Goal: Task Accomplishment & Management: Manage account settings

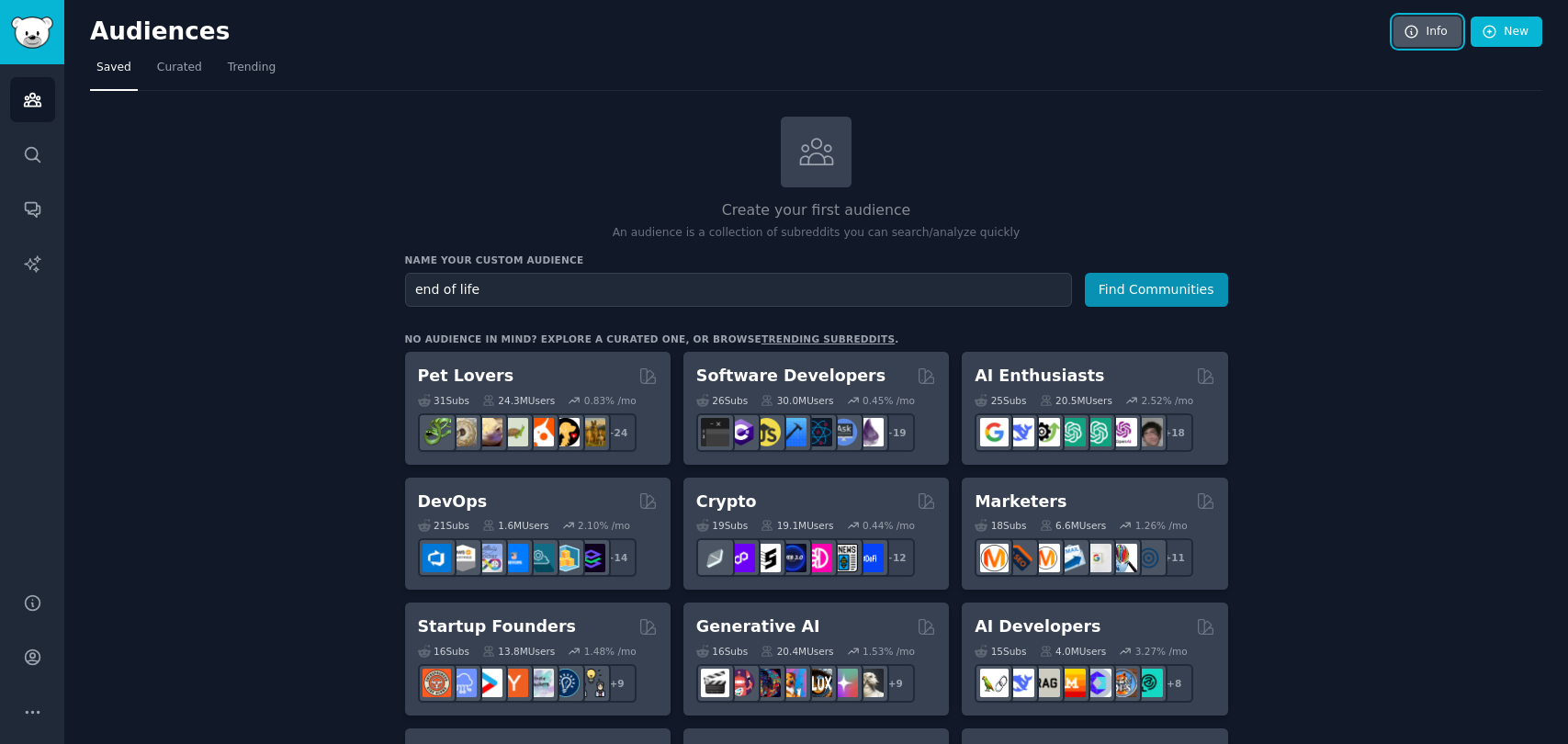
click at [1423, 33] on link "Info" at bounding box center [1426, 31] width 68 height 31
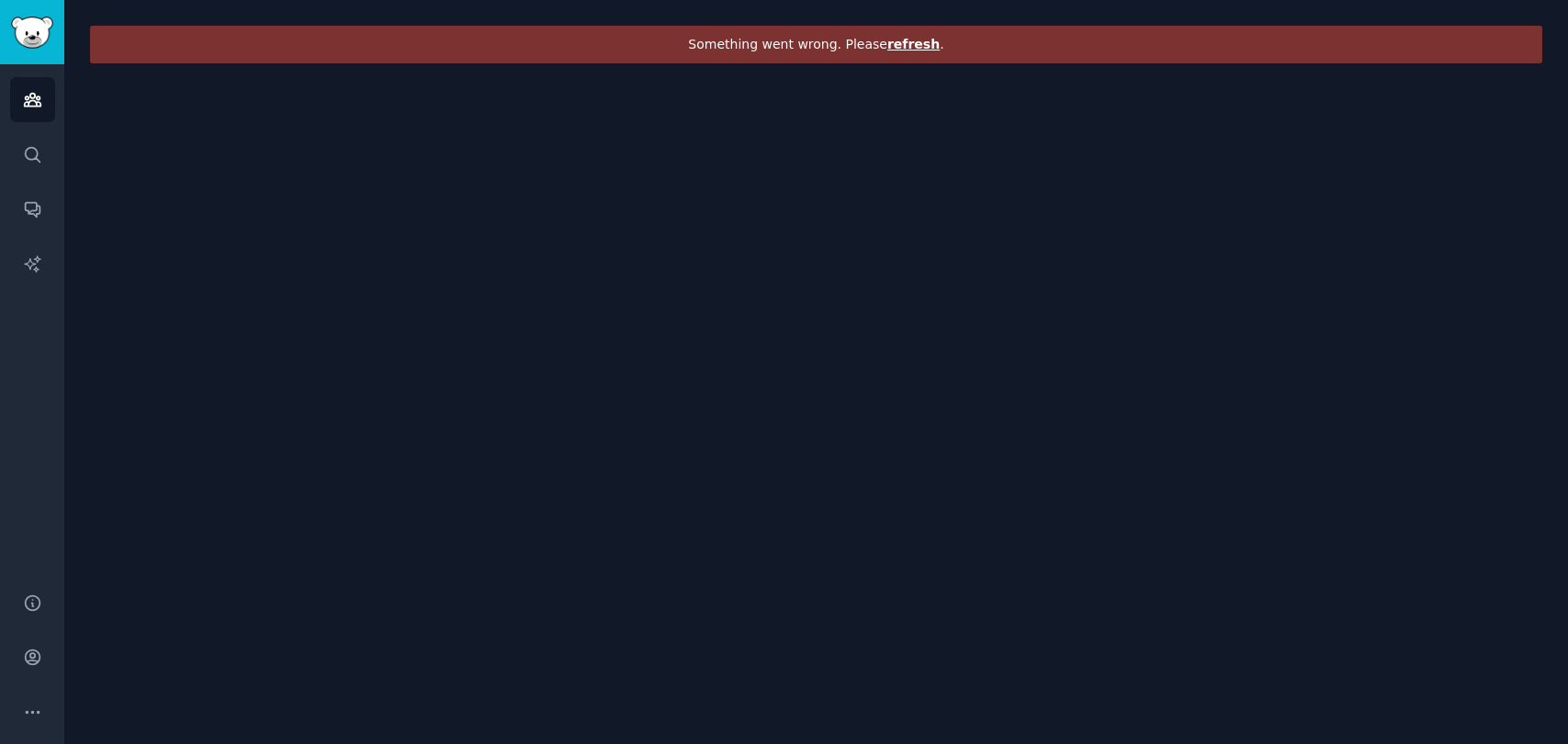
click at [905, 46] on span "refresh" at bounding box center [913, 44] width 52 height 14
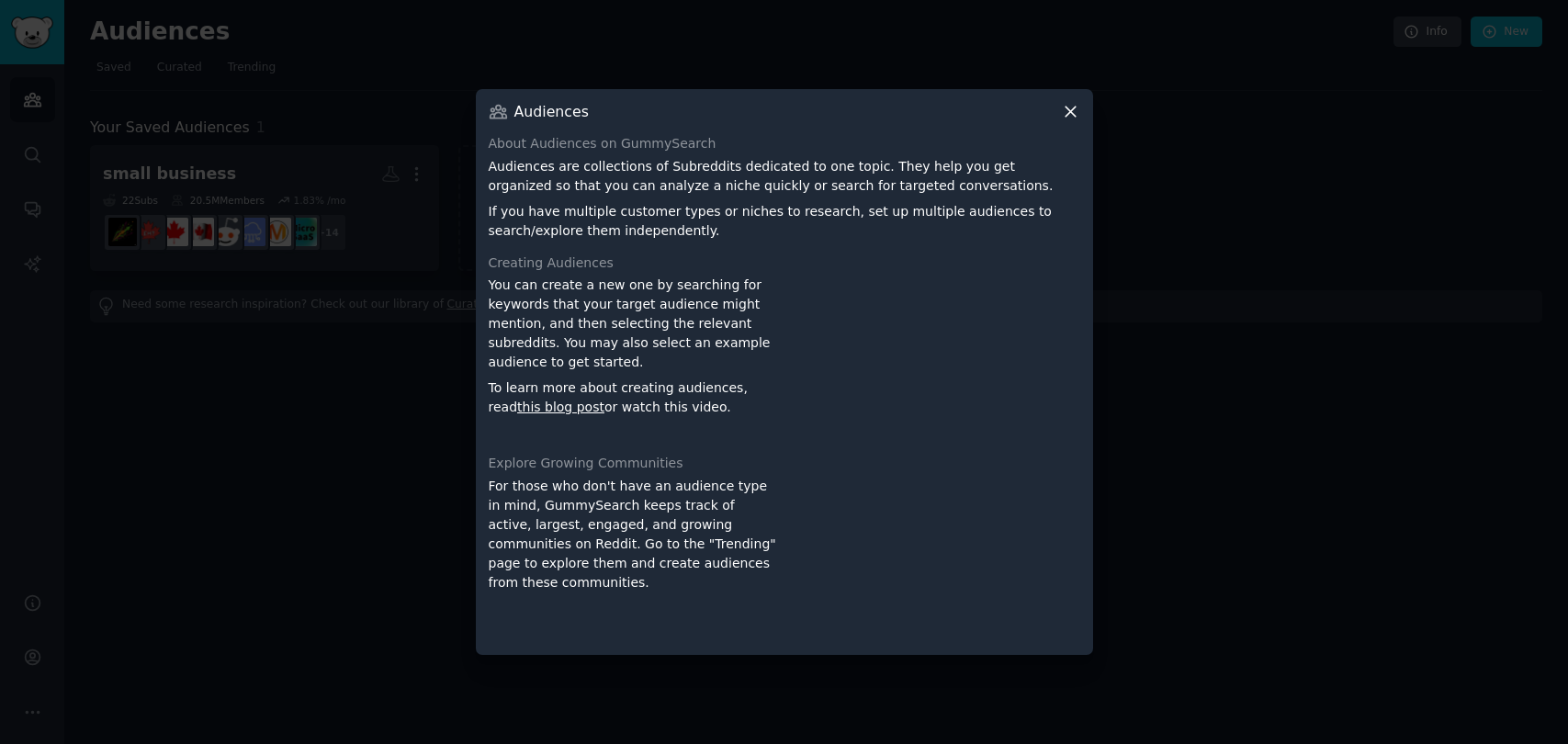
click at [1075, 113] on icon at bounding box center [1070, 111] width 19 height 19
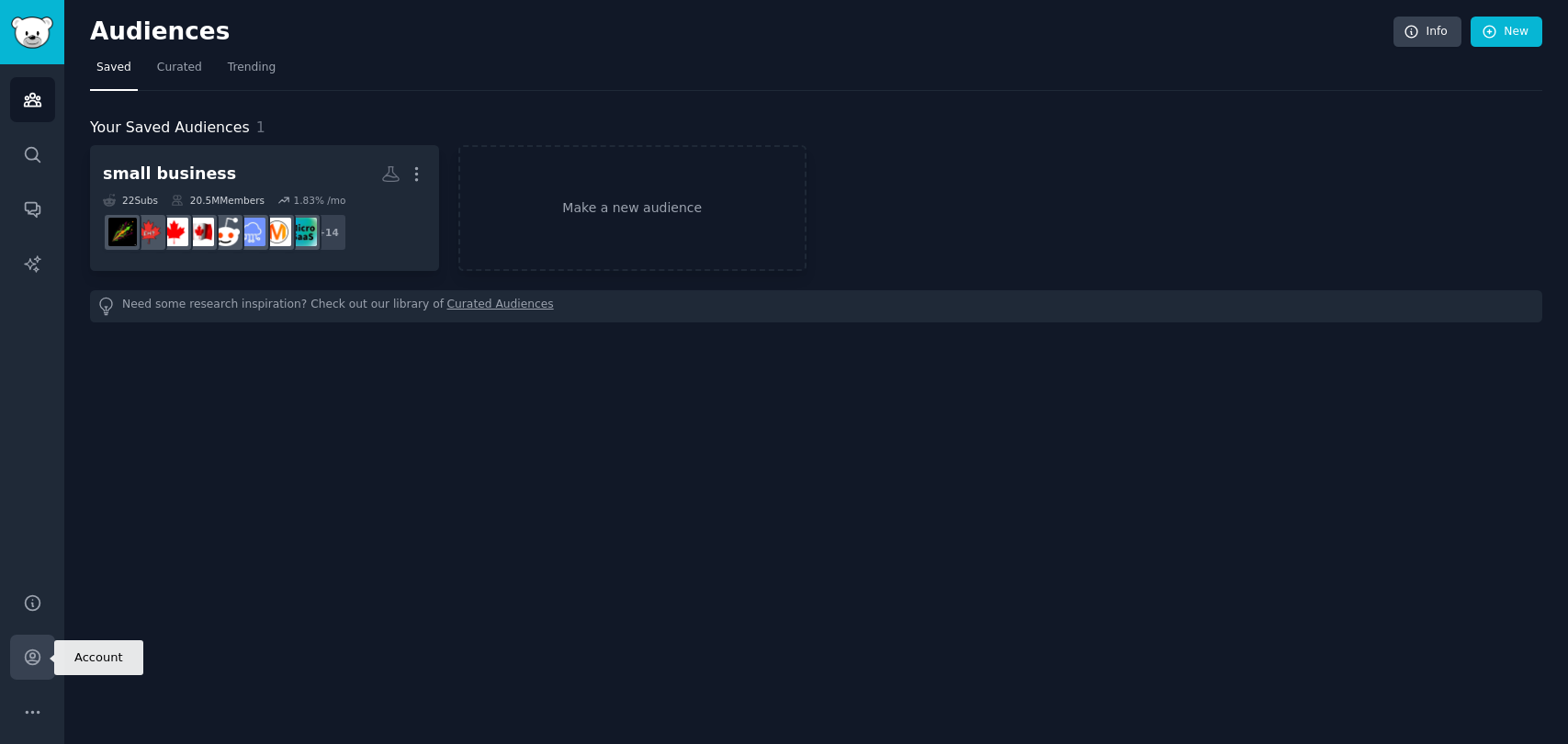
click at [35, 661] on icon "Sidebar" at bounding box center [31, 657] width 14 height 14
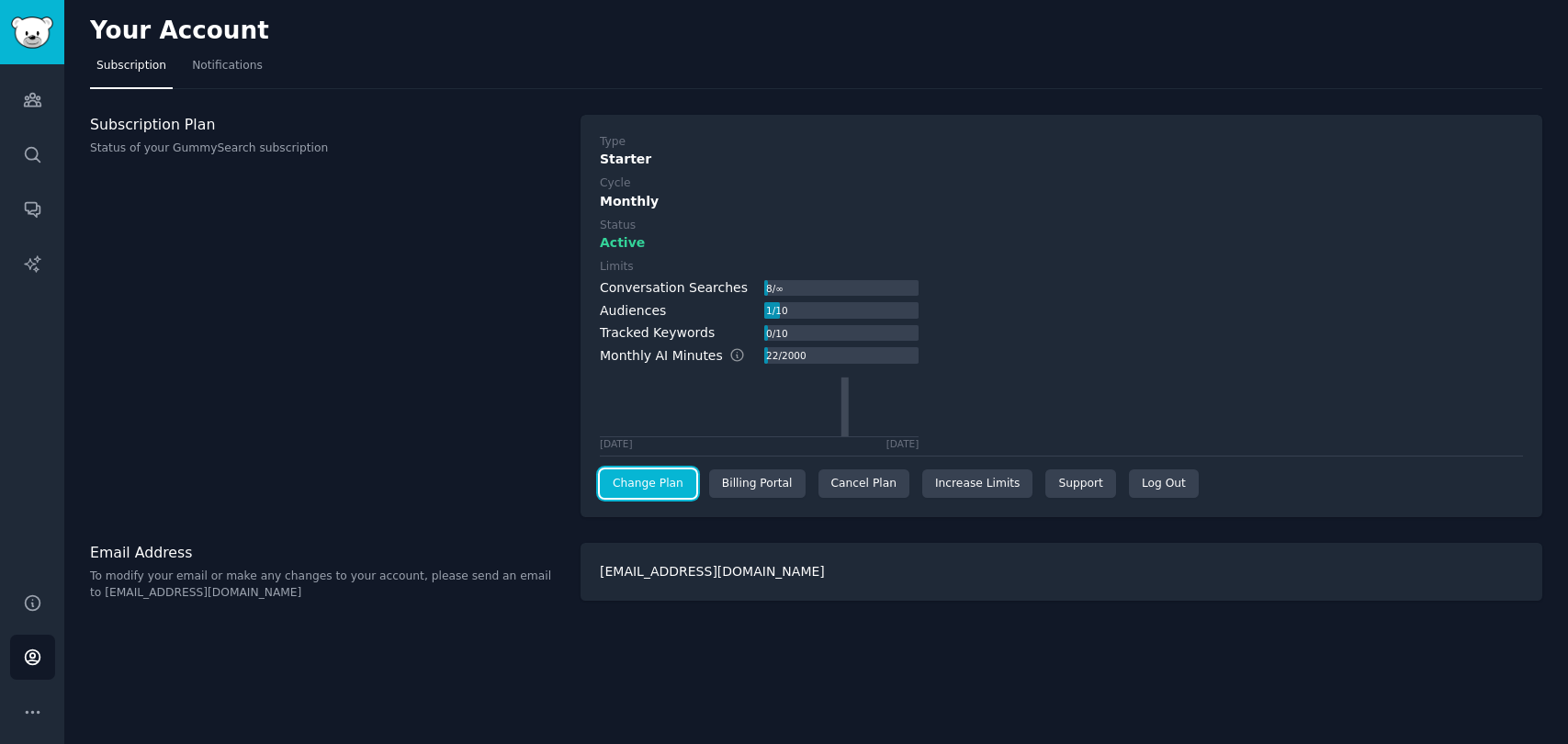
click at [668, 482] on link "Change Plan" at bounding box center [648, 484] width 96 height 29
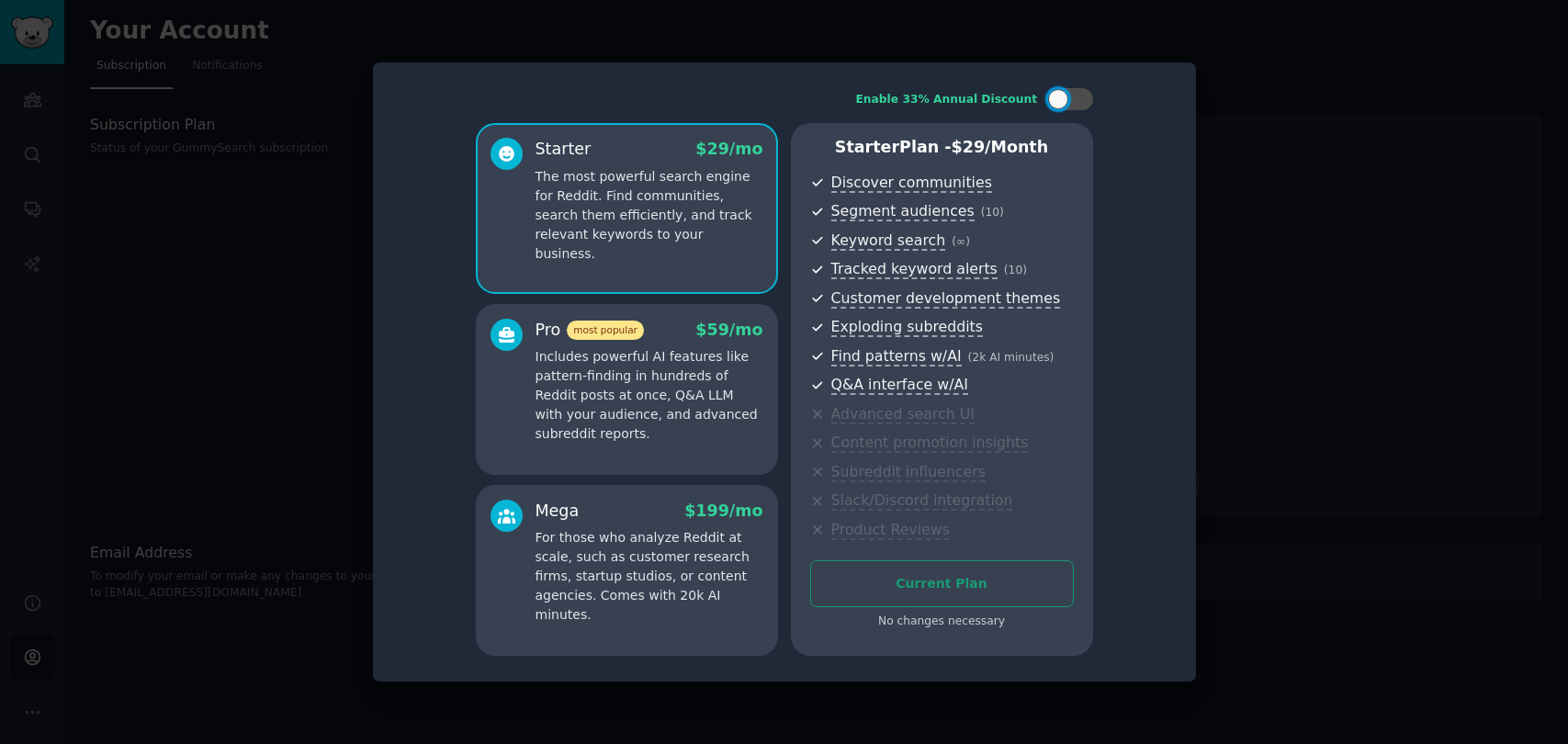
click at [377, 410] on div "Enable 33% Annual Discount Starter $ 29 /mo The most powerful search engine for…" at bounding box center [784, 372] width 823 height 619
click at [356, 437] on div at bounding box center [784, 372] width 1568 height 744
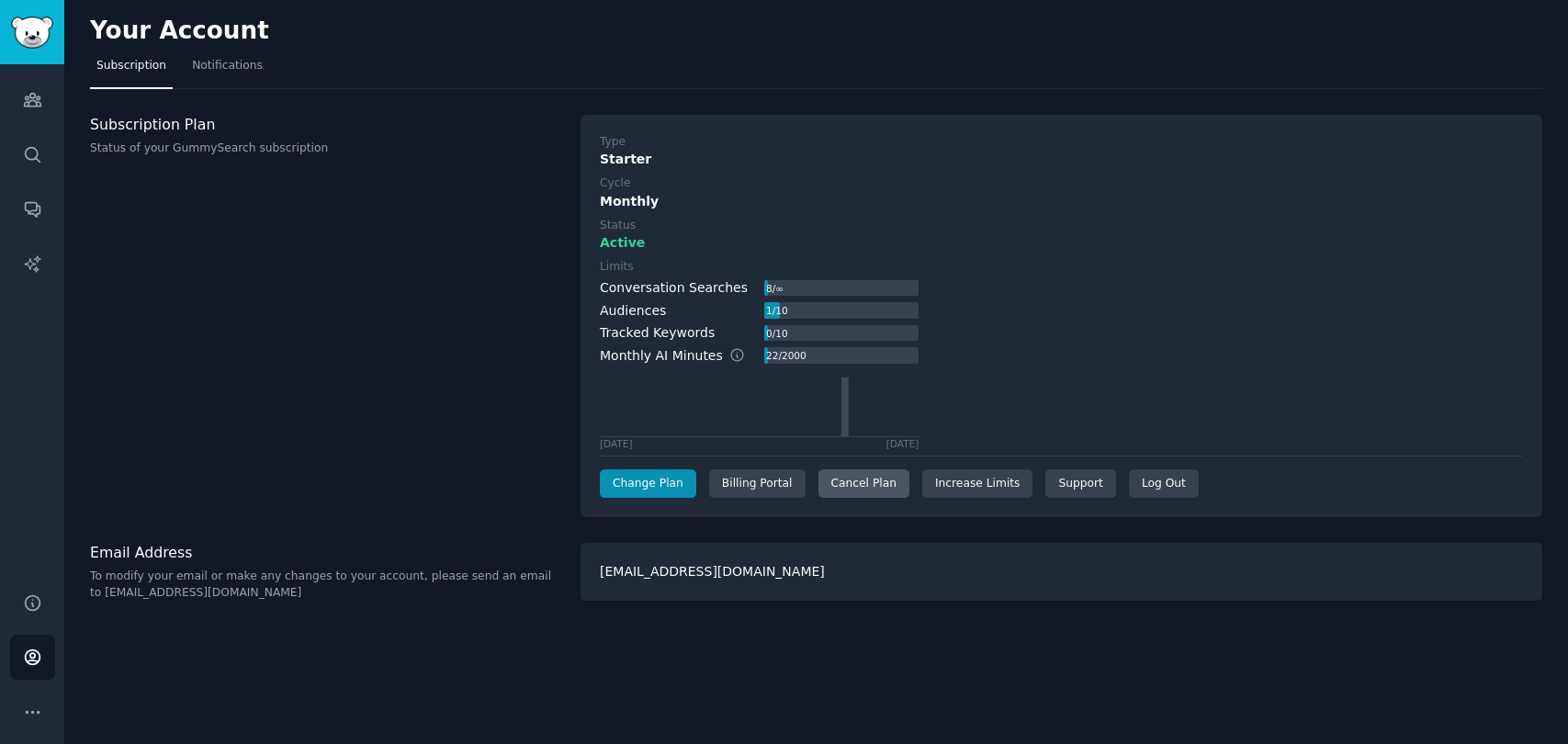
click at [856, 480] on div "Cancel Plan" at bounding box center [863, 484] width 91 height 29
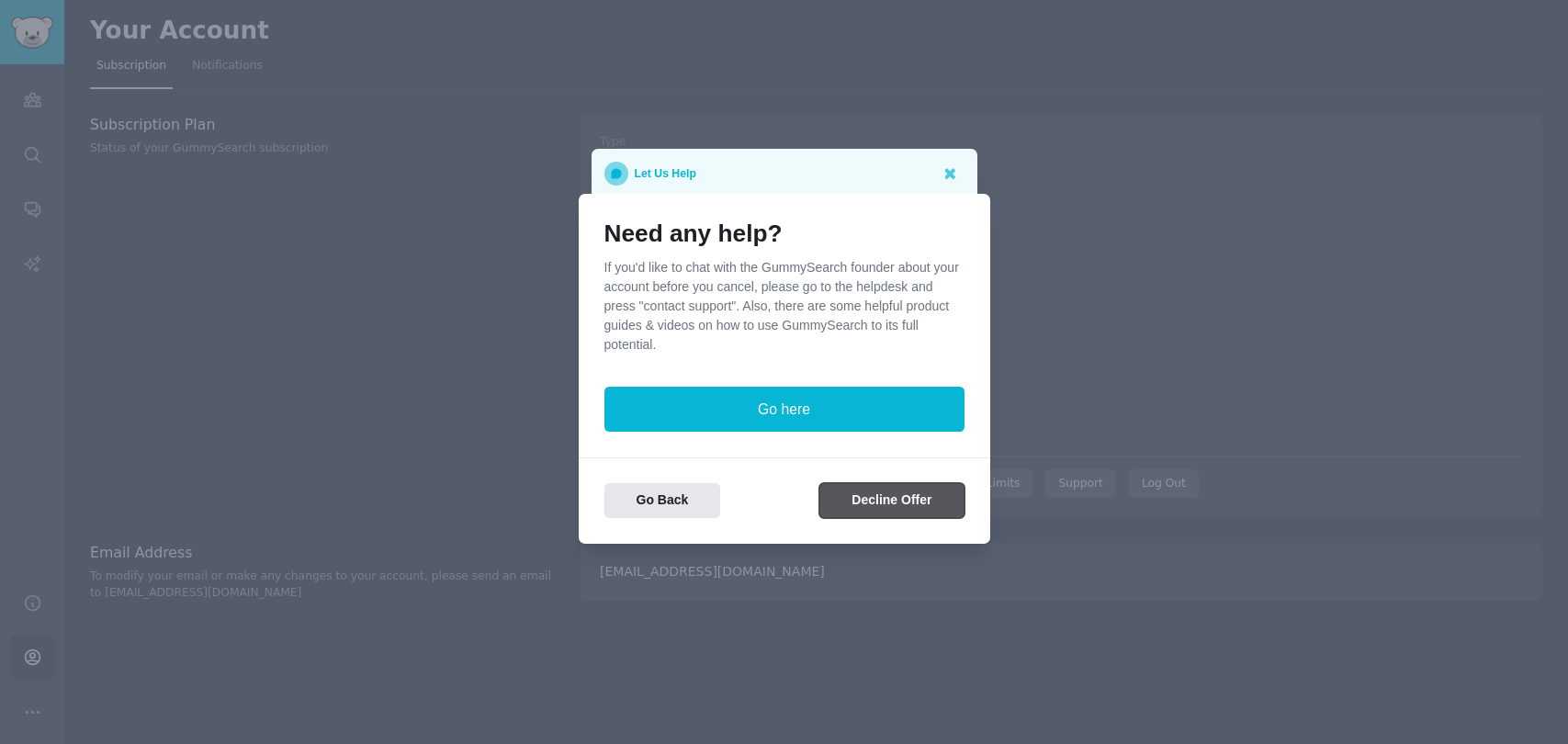
click at [886, 504] on button "Decline Offer" at bounding box center [891, 501] width 145 height 36
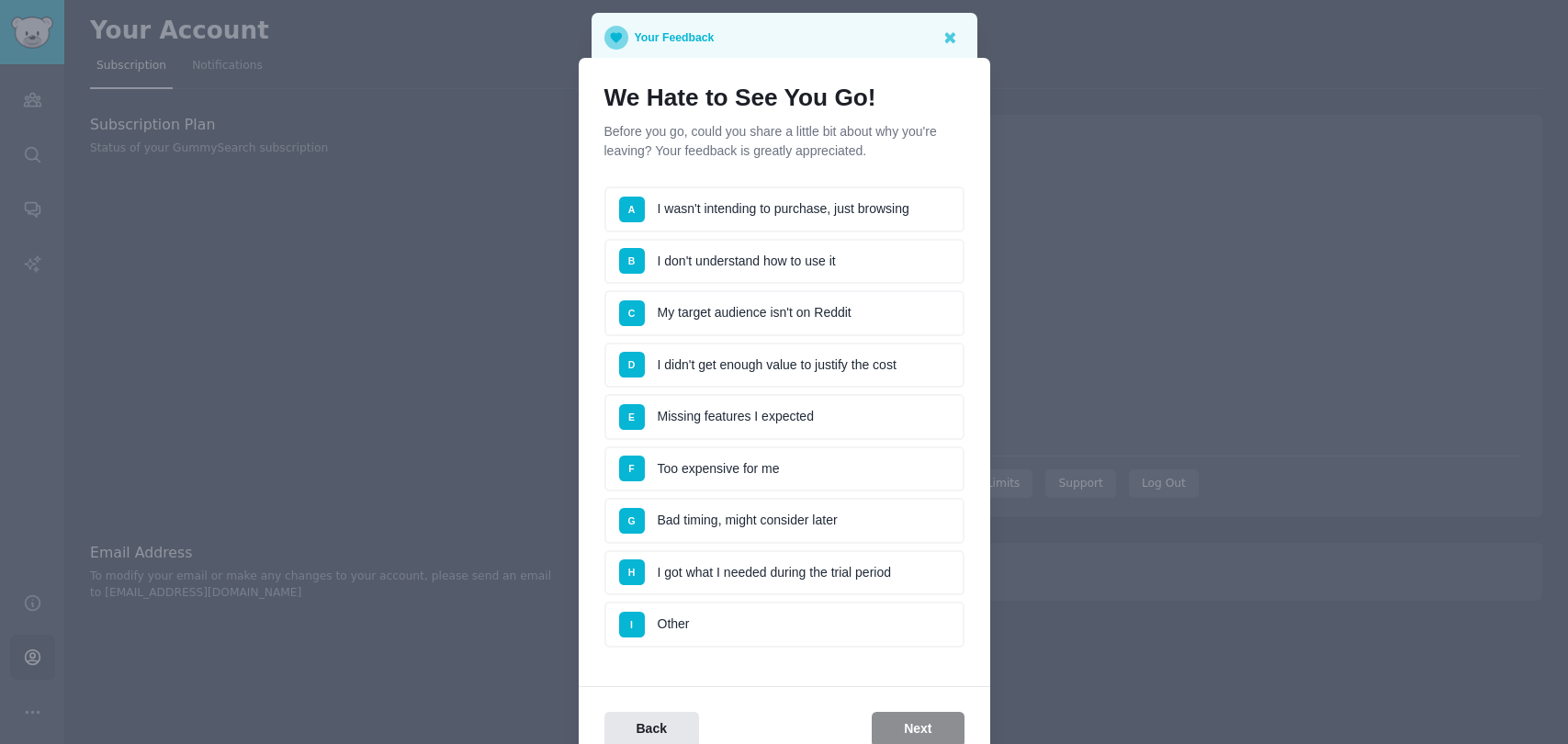
click at [723, 258] on li "B I don't understand how to use it" at bounding box center [784, 262] width 360 height 46
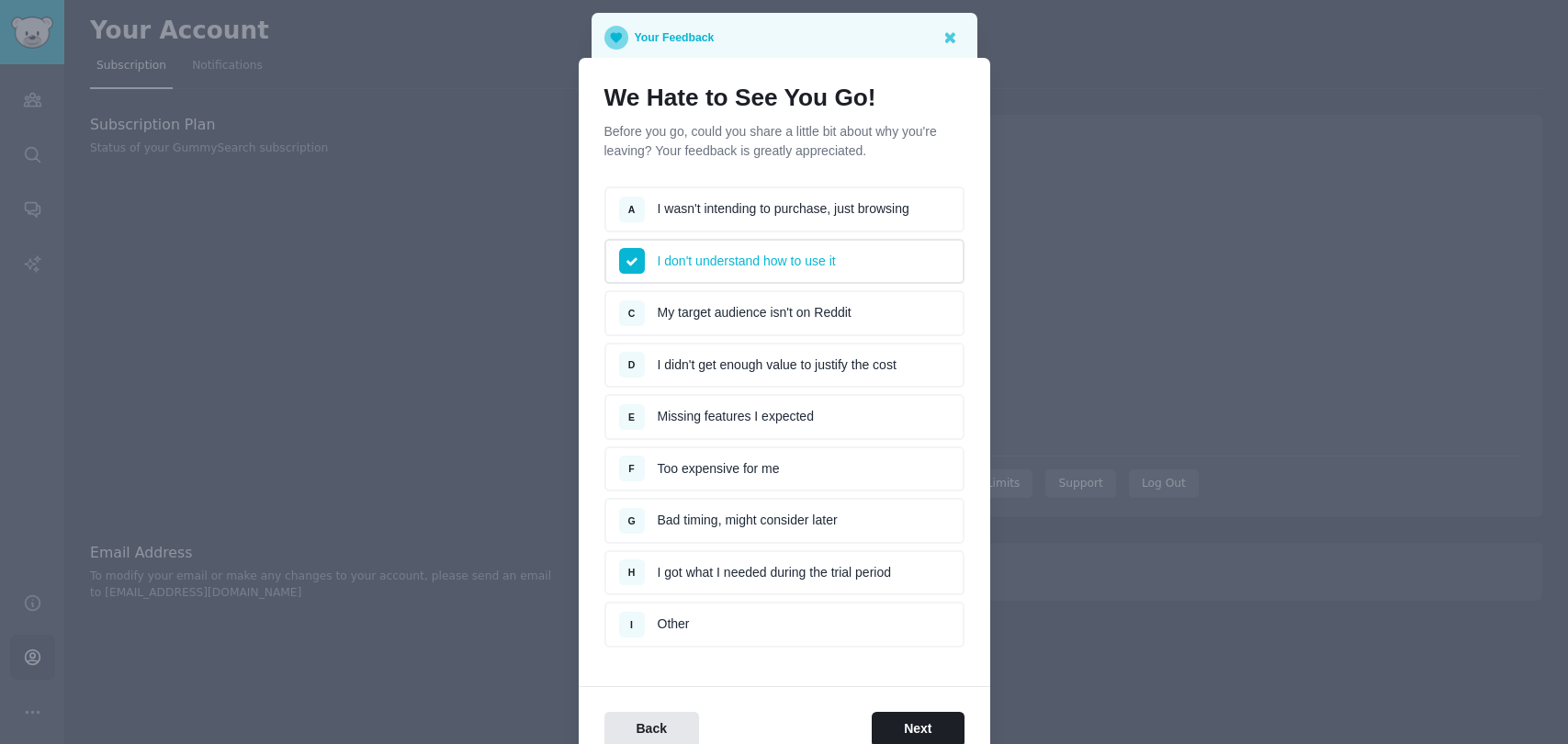
click at [673, 466] on li "F Too expensive for me" at bounding box center [784, 469] width 360 height 46
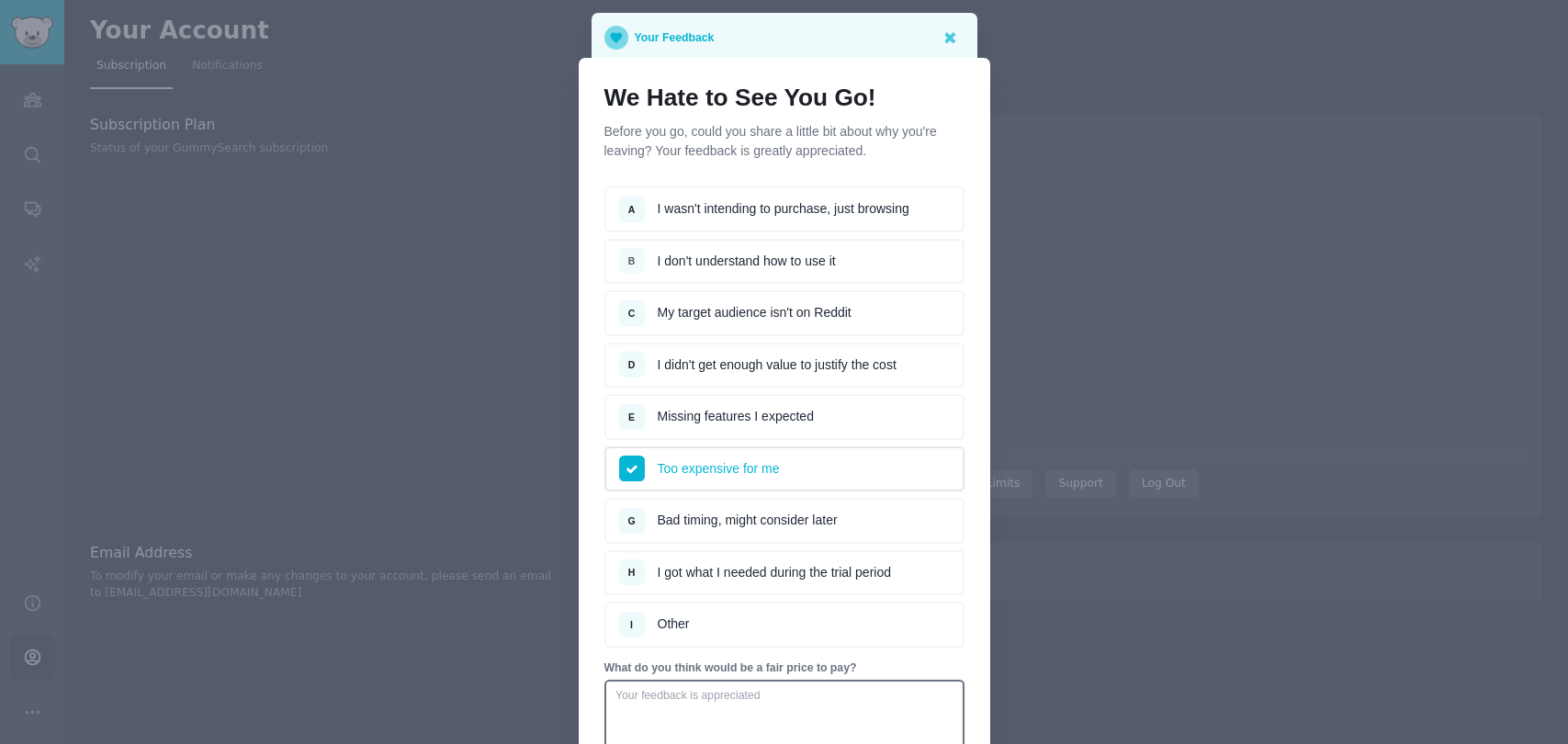
click at [637, 257] on span "B" at bounding box center [631, 261] width 26 height 26
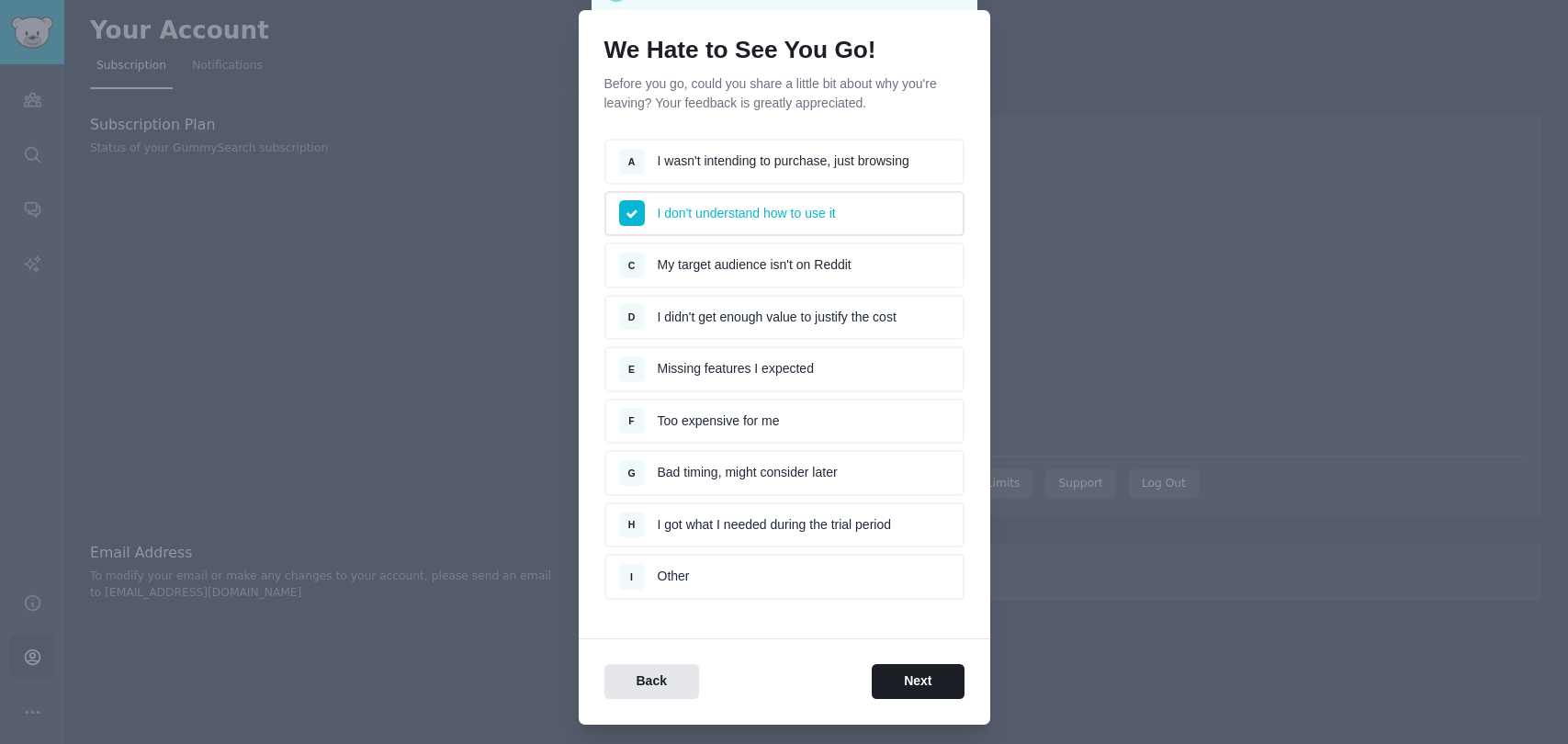
scroll to position [93, 0]
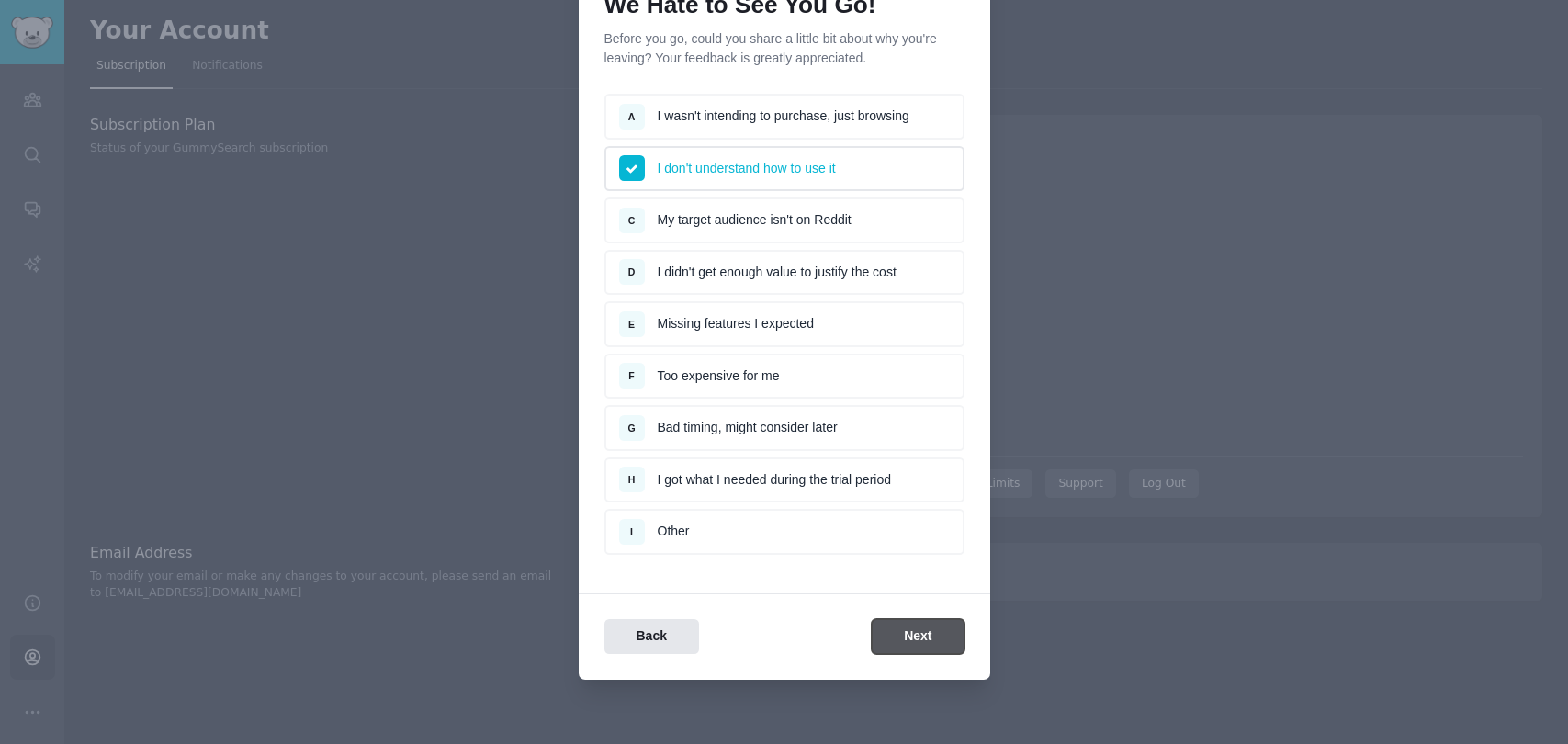
click at [893, 639] on button "Next" at bounding box center [918, 637] width 92 height 36
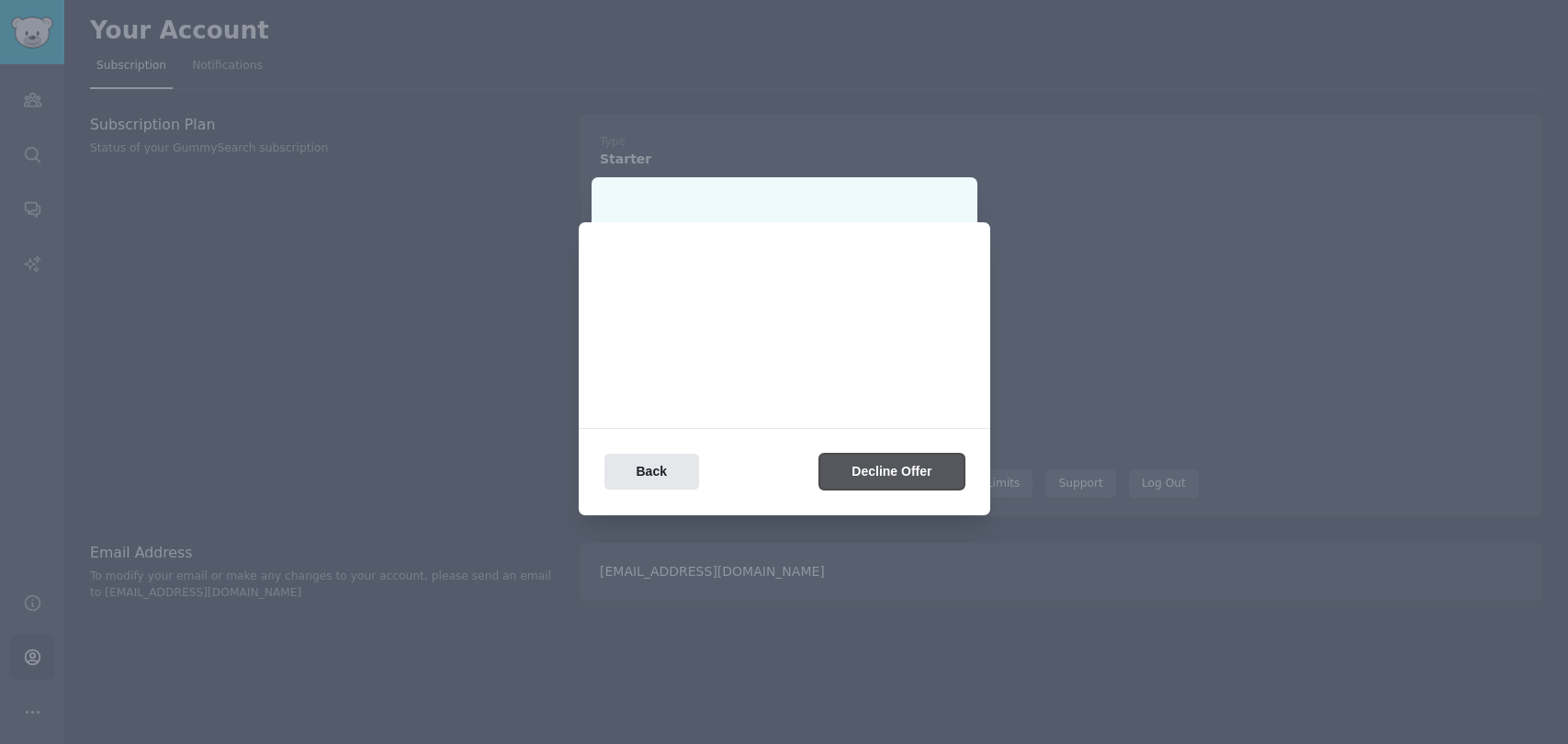
scroll to position [0, 0]
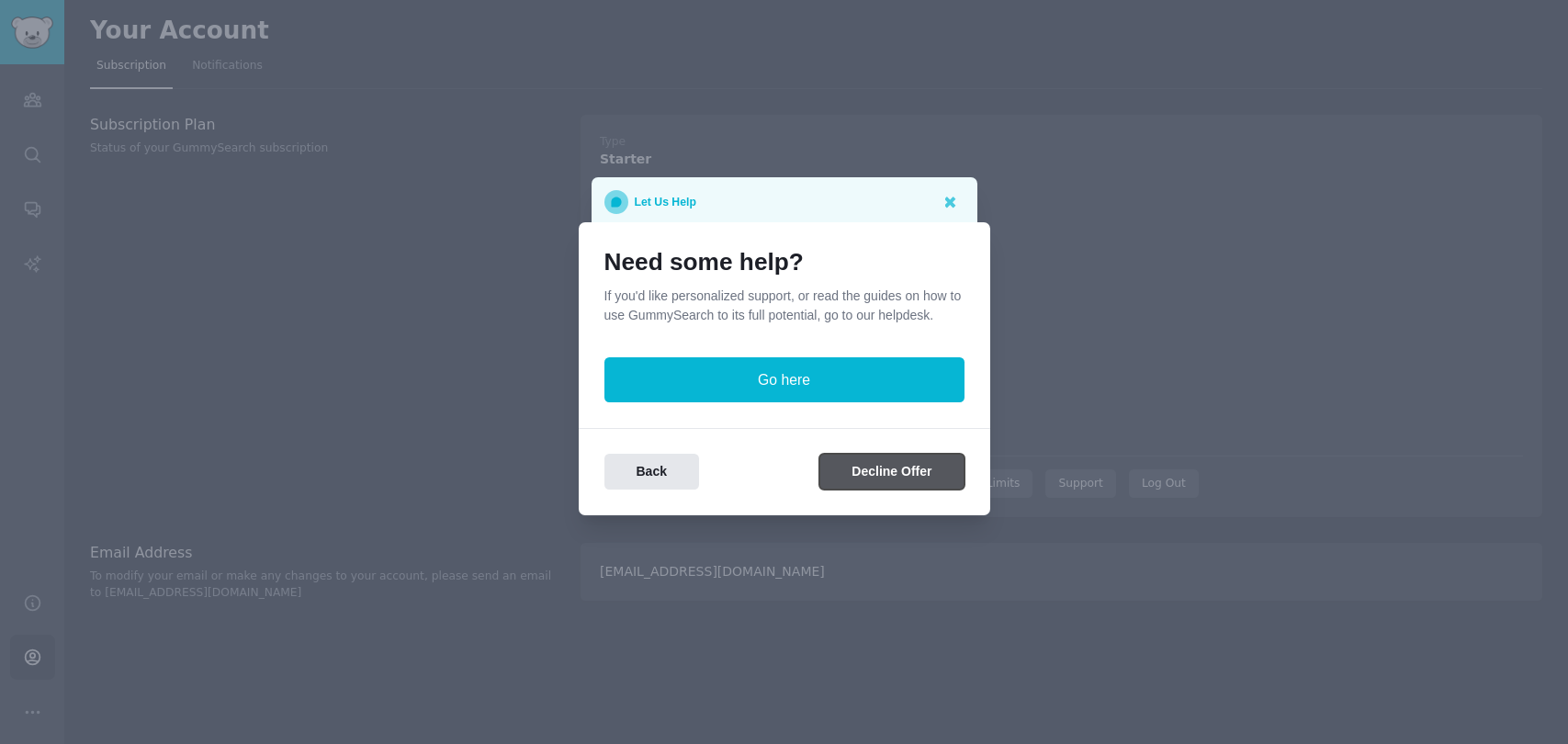
click at [872, 467] on button "Decline Offer" at bounding box center [891, 472] width 145 height 36
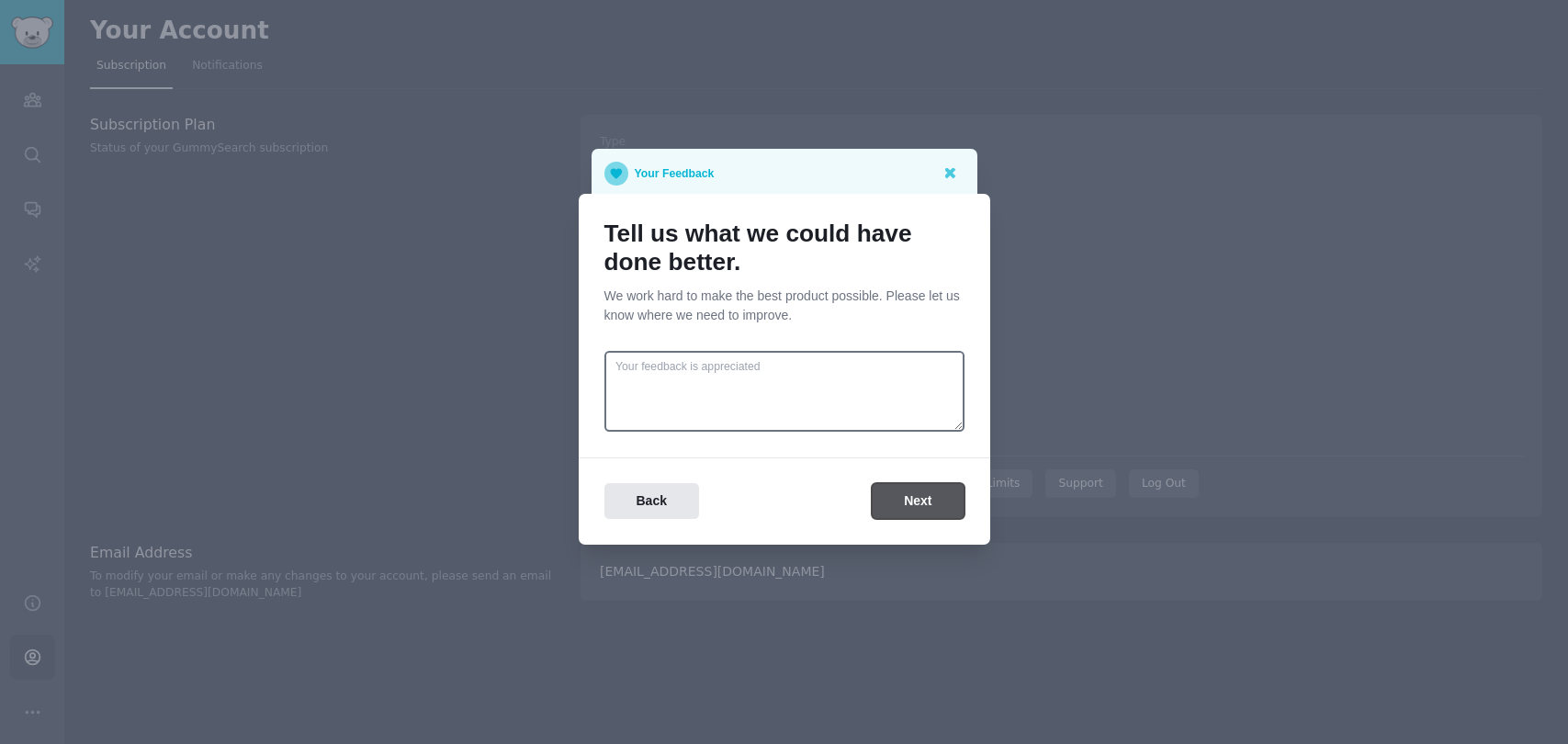
click at [920, 504] on button "Next" at bounding box center [918, 501] width 92 height 36
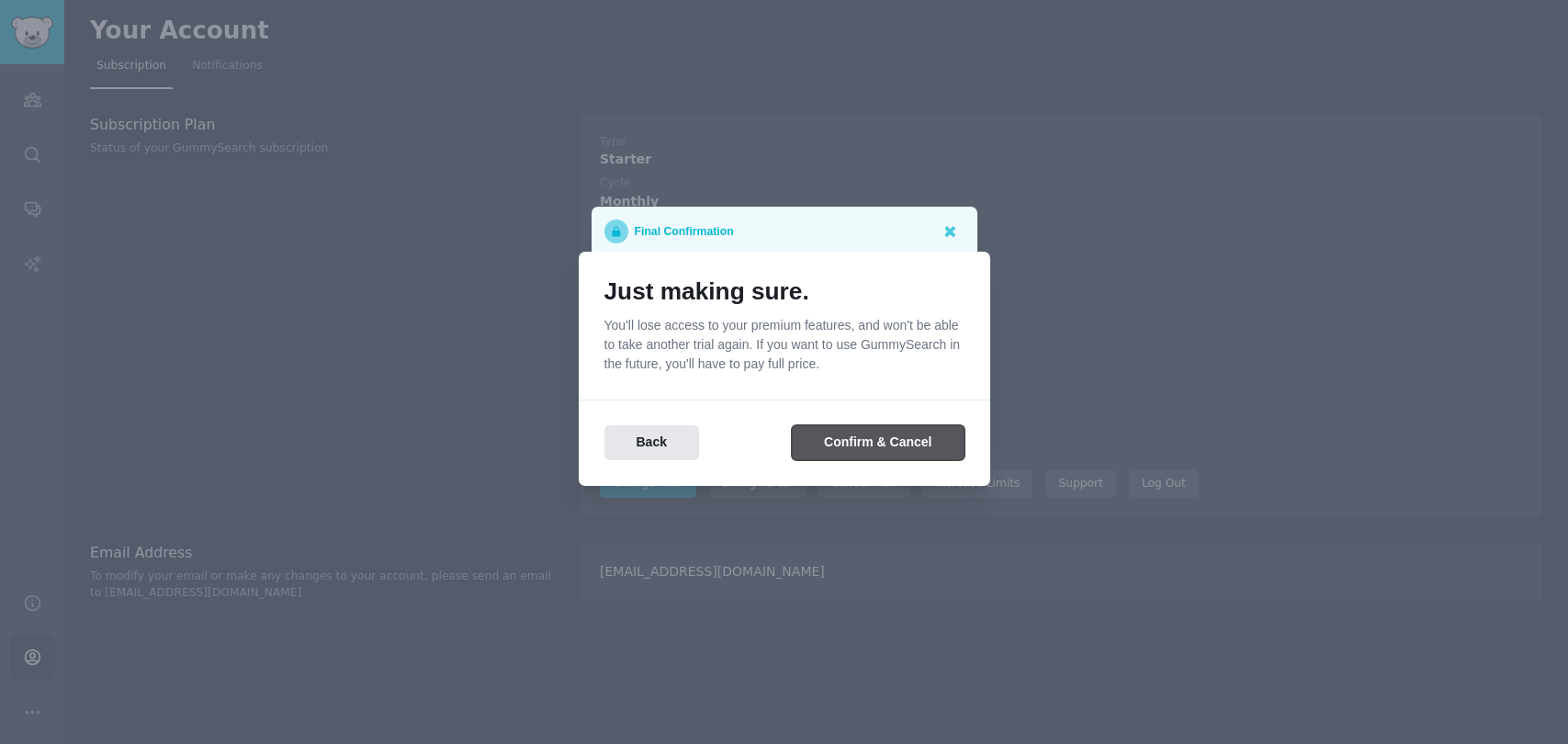
click at [888, 439] on button "Confirm & Cancel" at bounding box center [877, 443] width 172 height 36
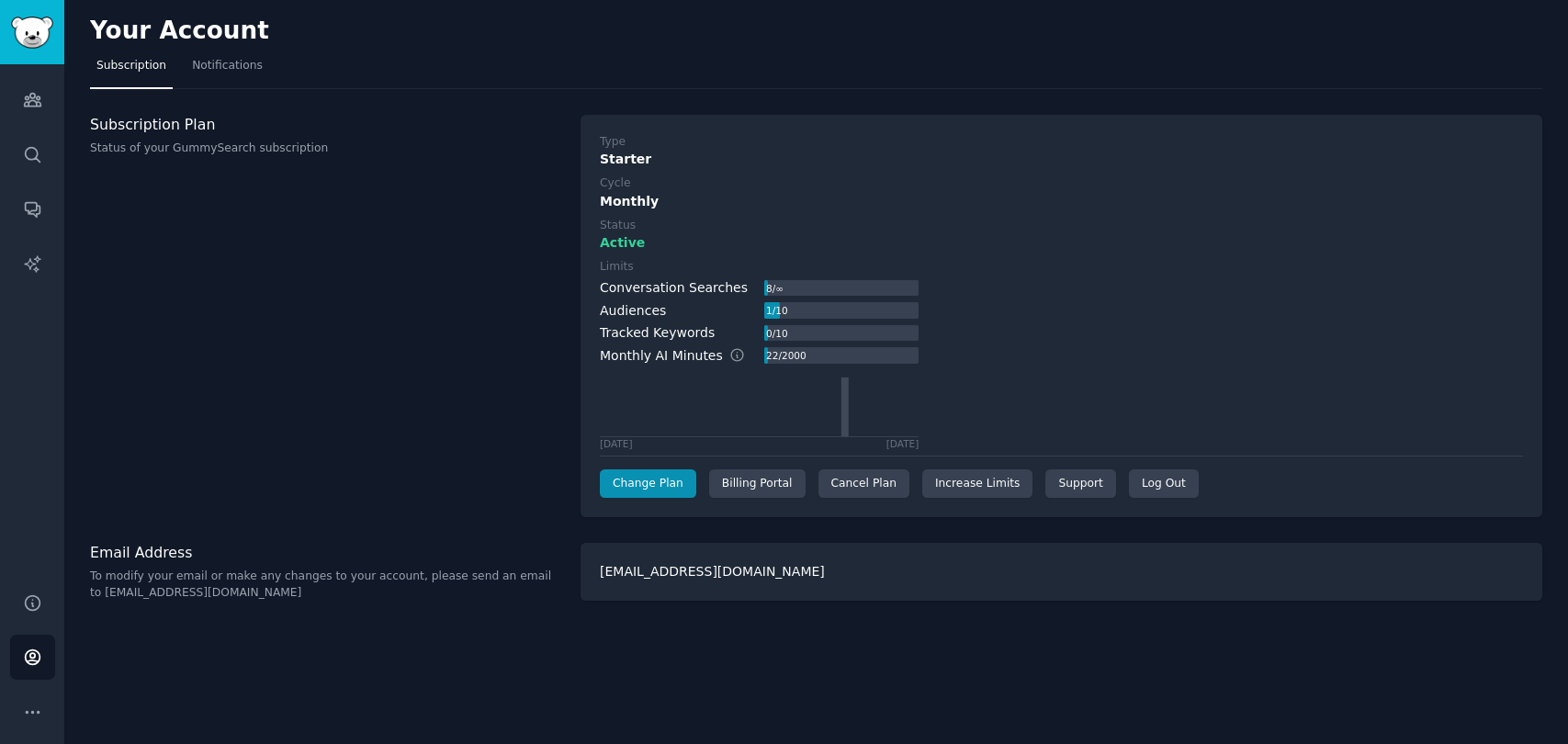
click at [502, 126] on h3 "Subscription Plan" at bounding box center [325, 125] width 471 height 19
